Goal: Information Seeking & Learning: Learn about a topic

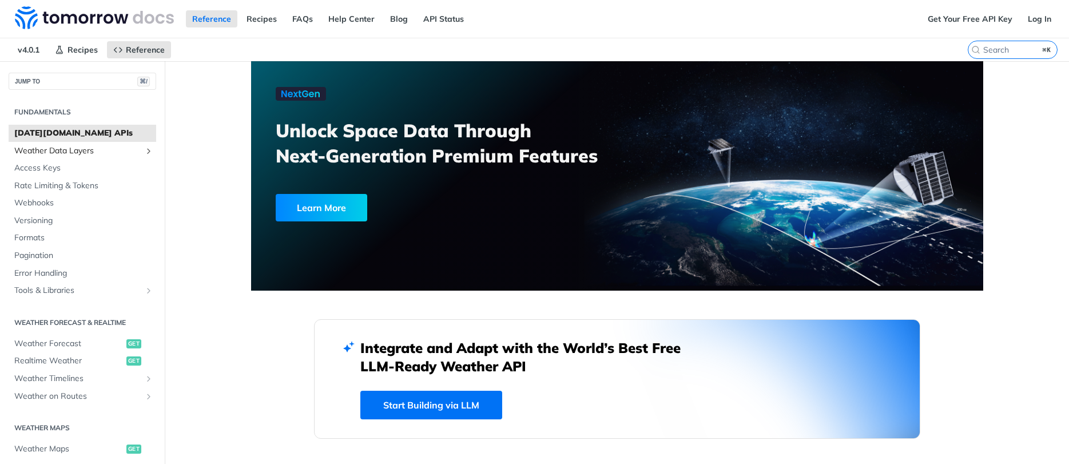
click at [60, 154] on span "Weather Data Layers" at bounding box center [77, 150] width 127 height 11
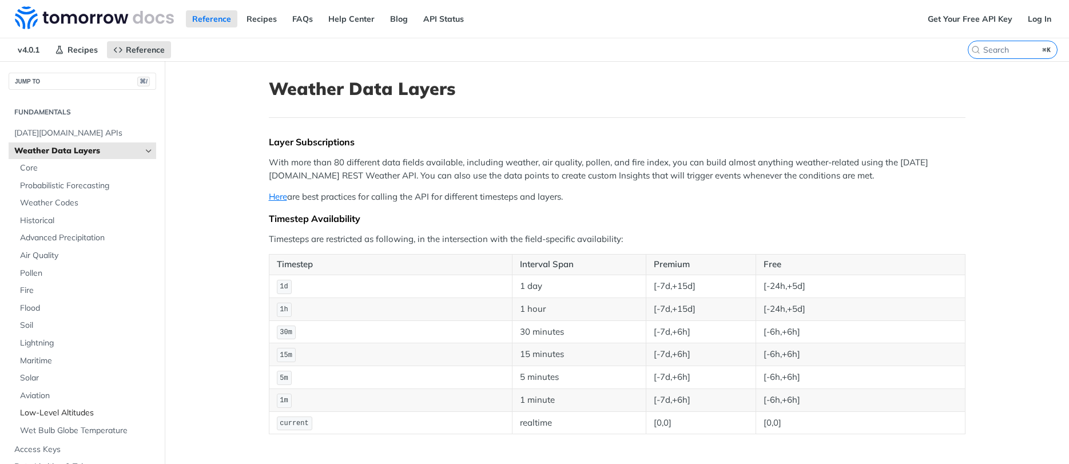
click at [49, 419] on link "Low-Level Altitudes" at bounding box center [85, 413] width 142 height 17
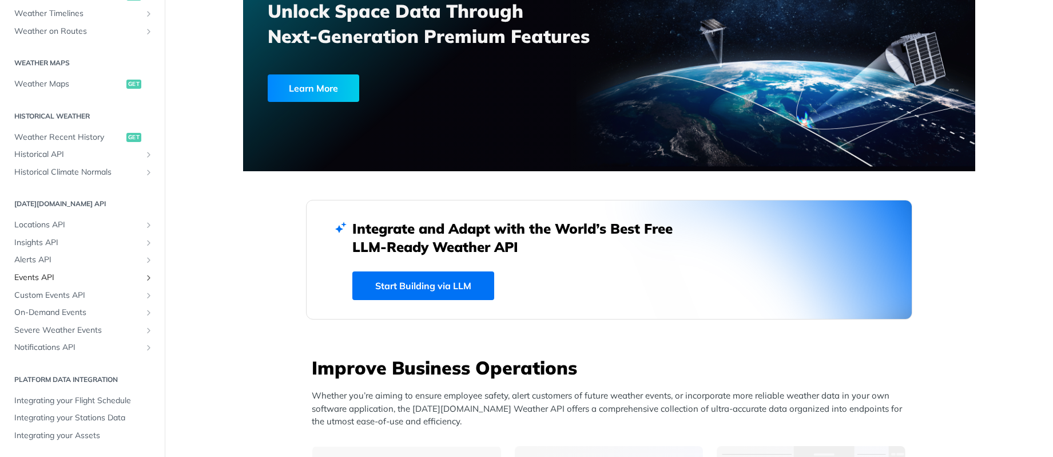
scroll to position [213, 0]
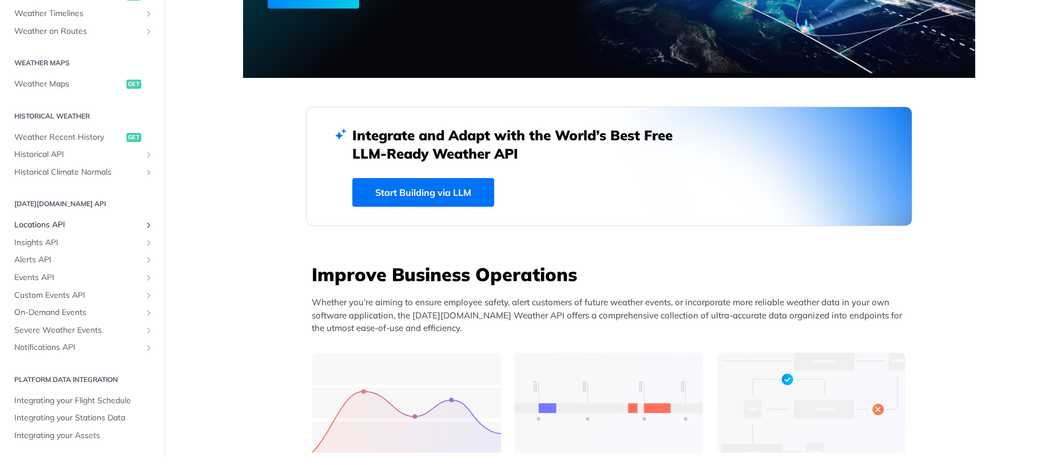
click at [38, 224] on span "Locations API" at bounding box center [77, 224] width 127 height 11
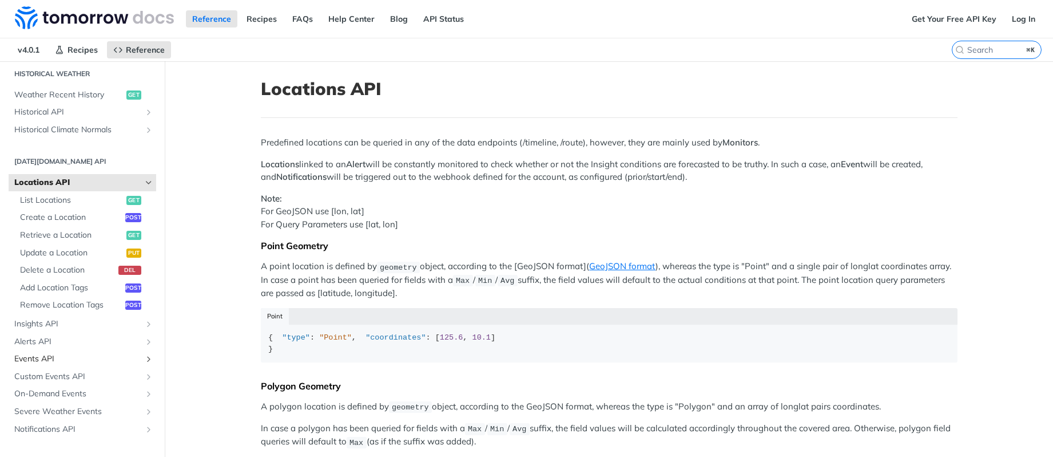
scroll to position [427, 0]
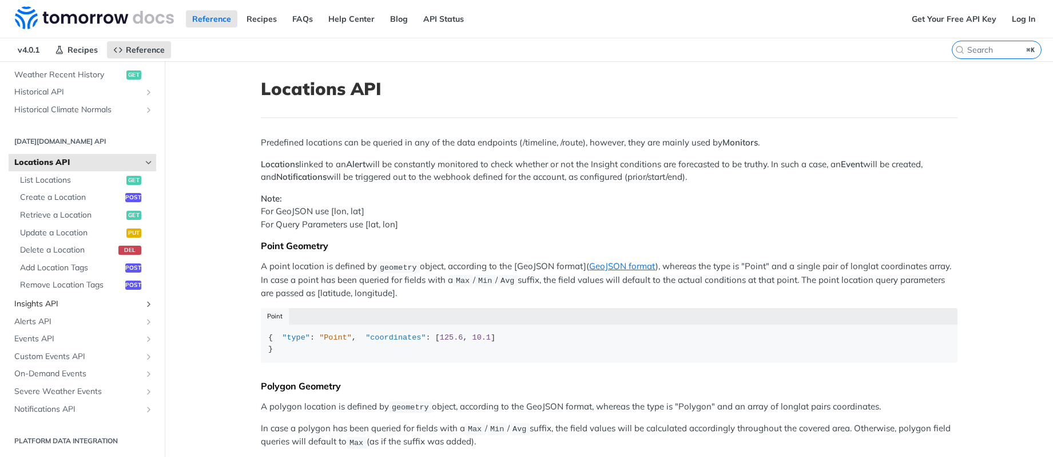
click at [46, 304] on span "Insights API" at bounding box center [77, 303] width 127 height 11
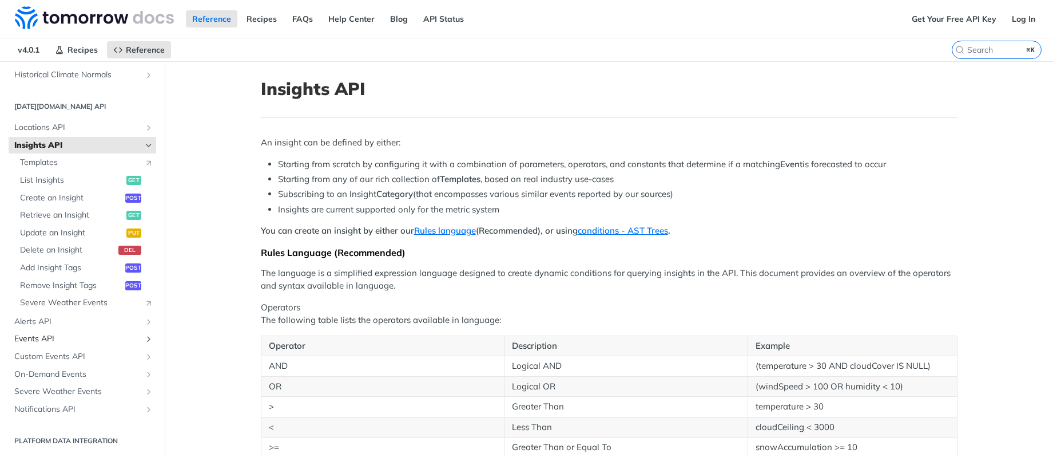
click at [43, 338] on span "Events API" at bounding box center [77, 338] width 127 height 11
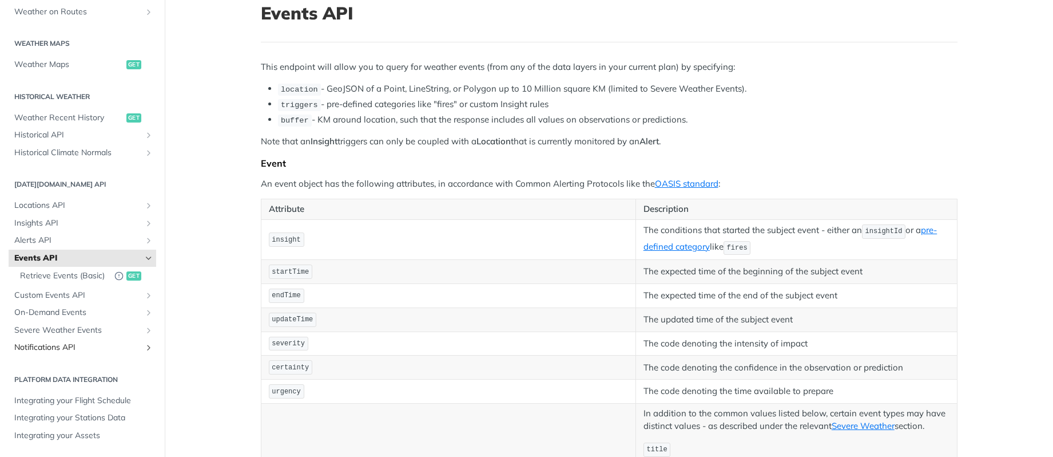
scroll to position [290, 0]
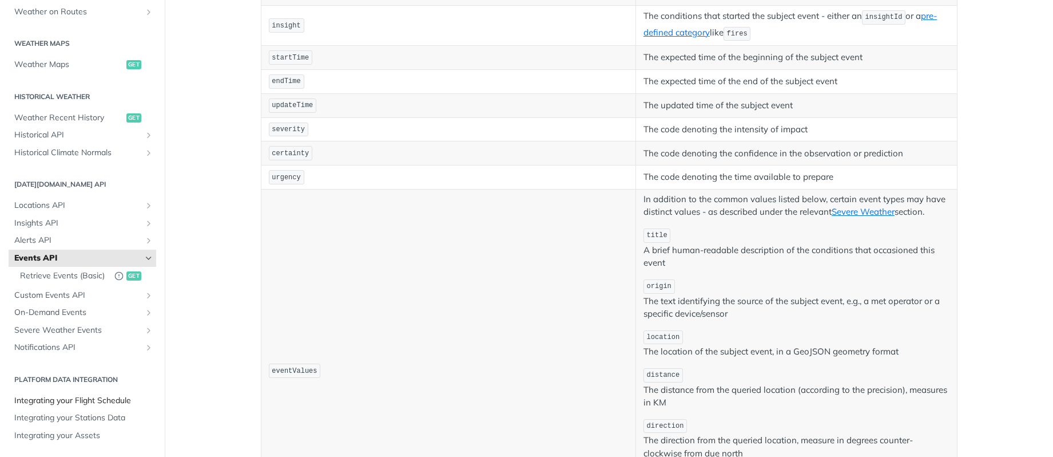
click at [73, 406] on span "Integrating your Flight Schedule" at bounding box center [83, 400] width 139 height 11
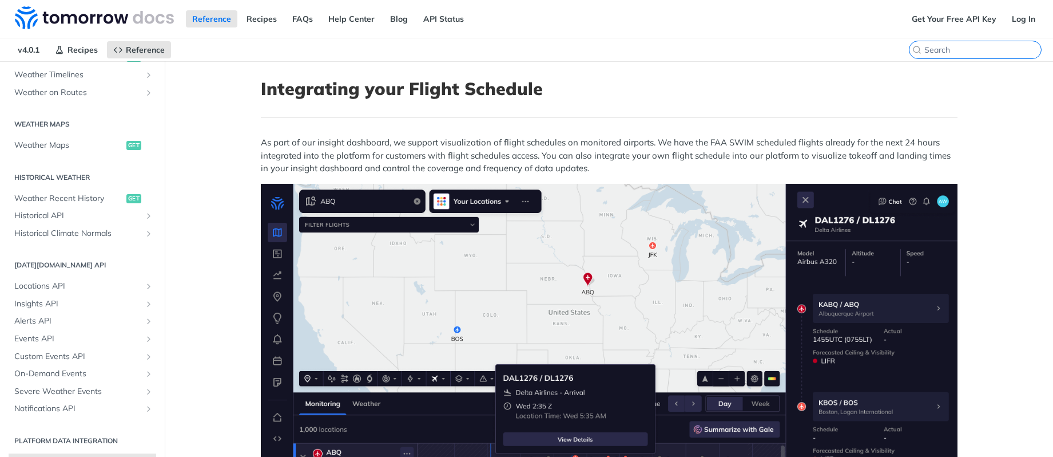
click at [972, 50] on input "⌘K" at bounding box center [983, 50] width 117 height 10
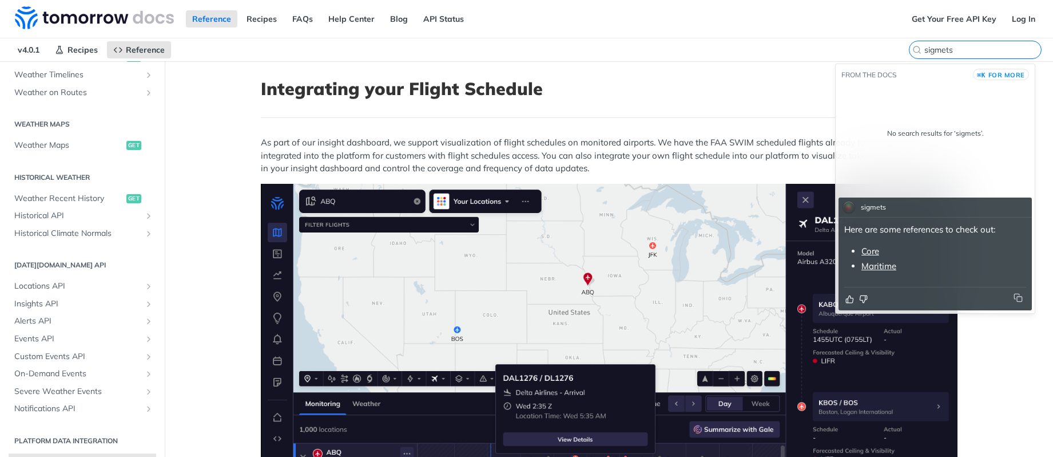
type input "sigmets"
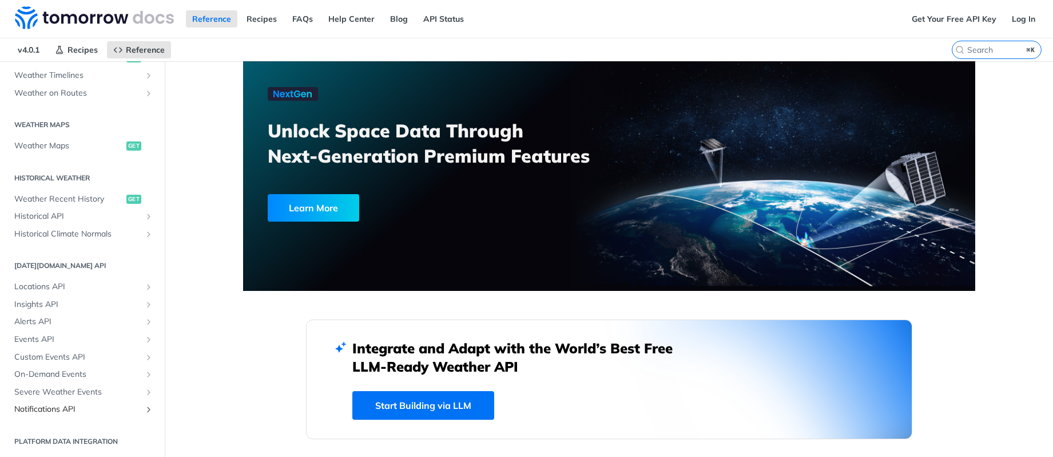
scroll to position [304, 0]
click at [60, 359] on span "Custom Events API" at bounding box center [77, 356] width 127 height 11
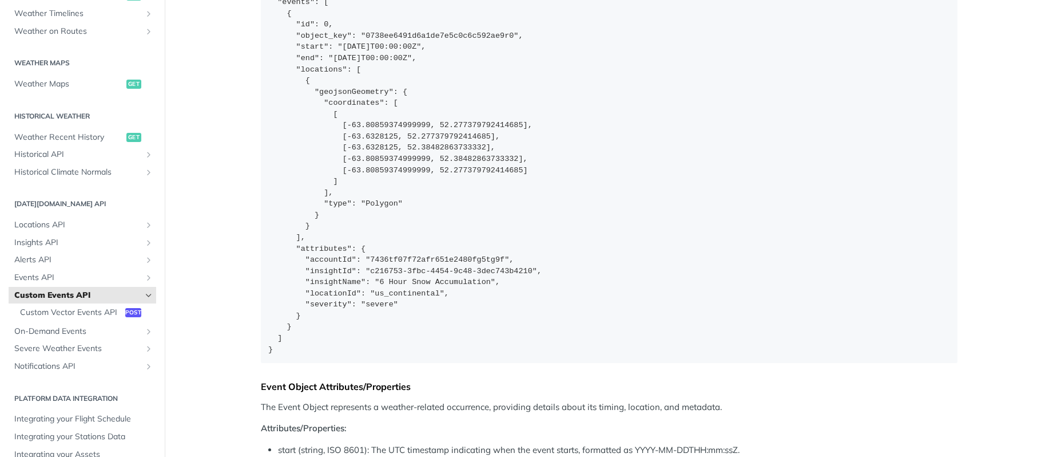
scroll to position [647, 0]
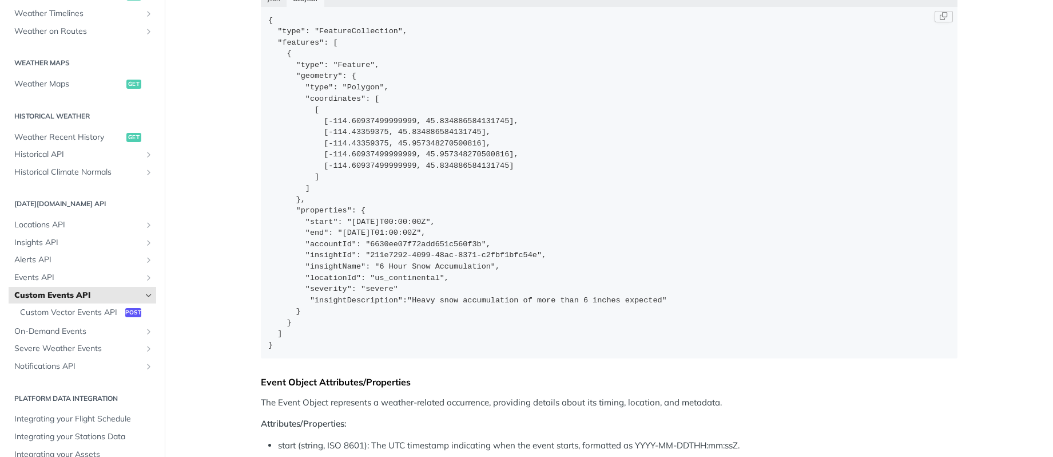
scroll to position [632, 0]
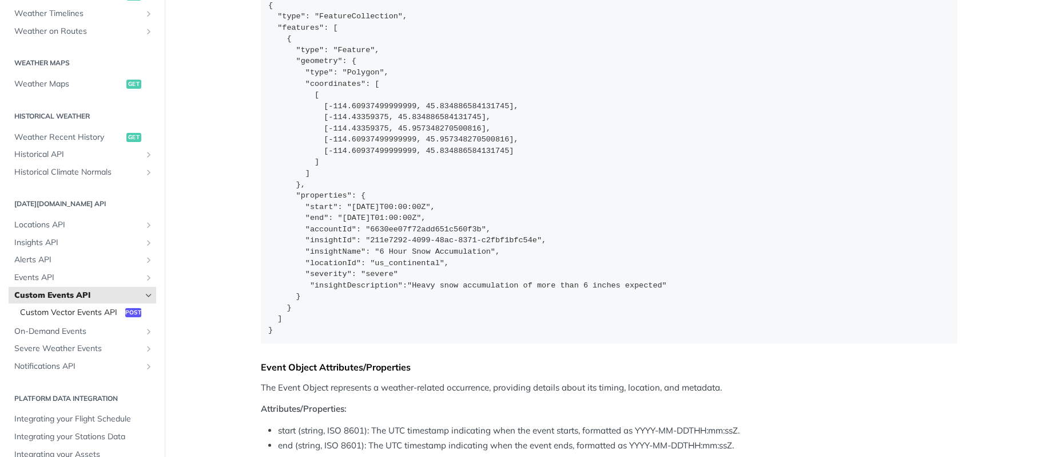
click at [23, 316] on span "Custom Vector Events API" at bounding box center [71, 312] width 102 height 11
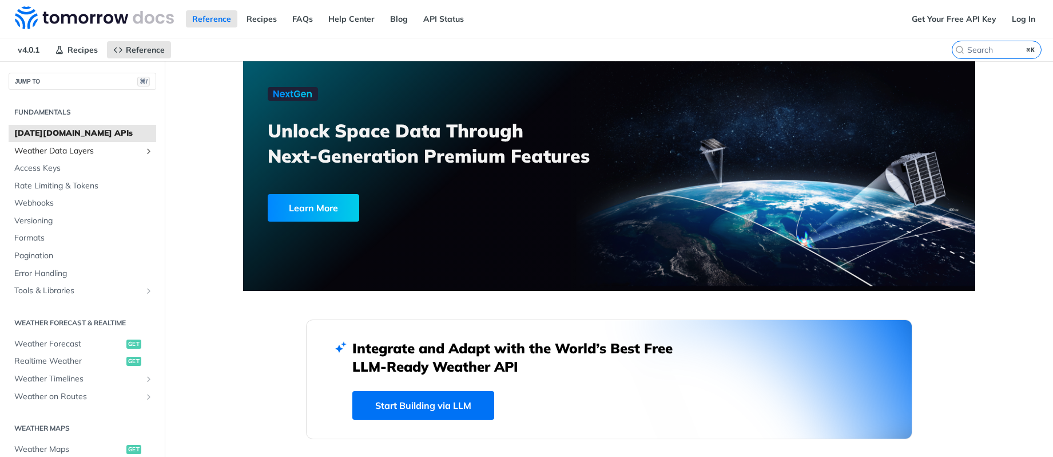
click at [118, 156] on span "Weather Data Layers" at bounding box center [77, 150] width 127 height 11
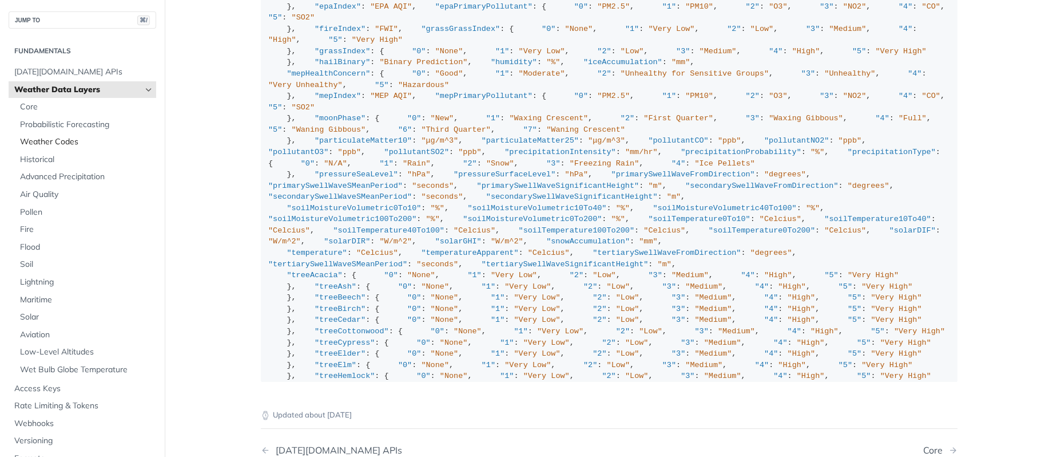
scroll to position [22, 0]
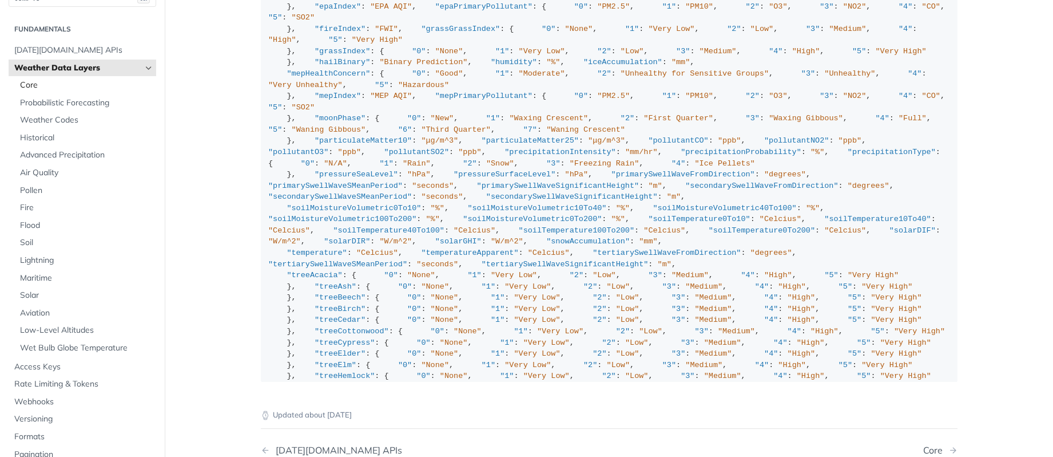
click at [37, 92] on link "Core" at bounding box center [85, 85] width 142 height 17
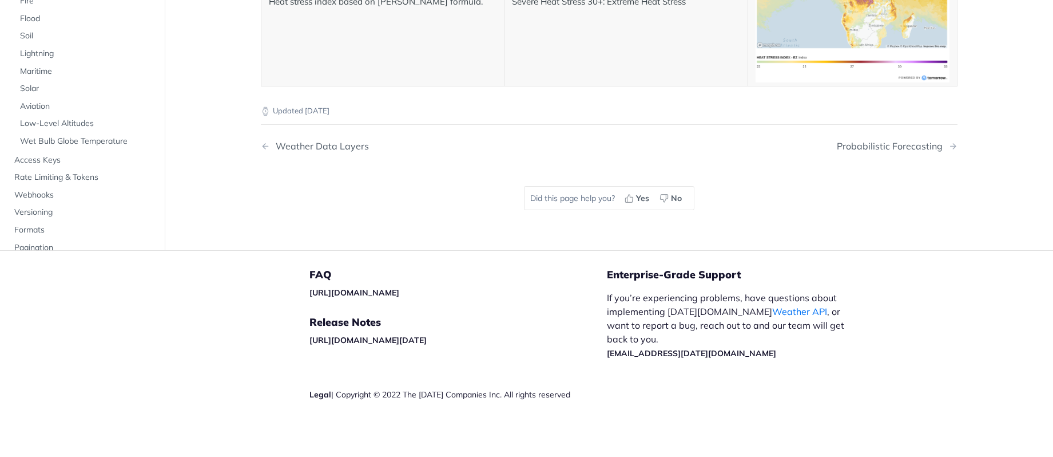
scroll to position [6172, 0]
